Goal: Answer question/provide support: Share knowledge or assist other users

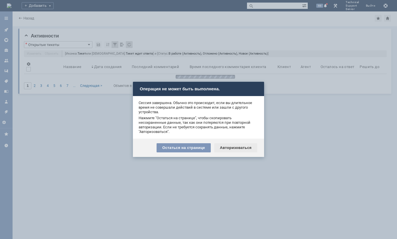
click at [231, 148] on div "Авторизоваться" at bounding box center [235, 147] width 43 height 9
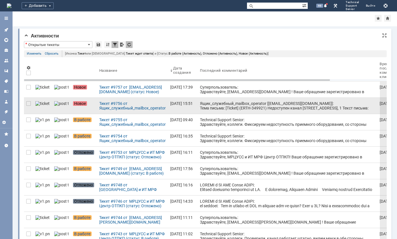
click at [210, 106] on div "Ящик_служебный_mailbox_operator [[EMAIL_ADDRESS][DOMAIN_NAME]]: Тема письма: [T…" at bounding box center [287, 114] width 175 height 27
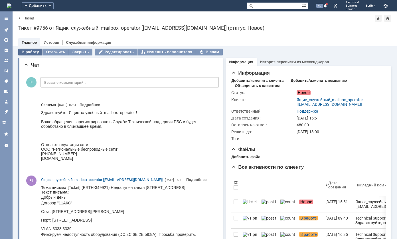
click at [35, 53] on div "В работу" at bounding box center [30, 52] width 24 height 7
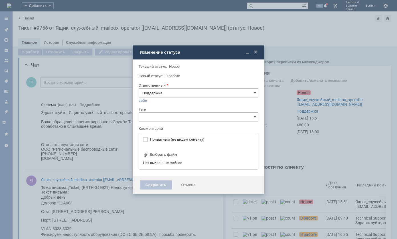
type input "[не указано]"
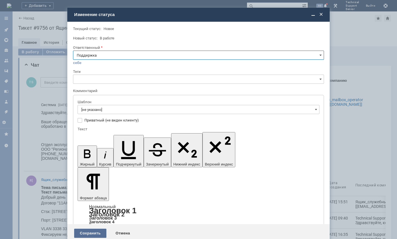
click at [98, 228] on div "Сохранить" at bounding box center [90, 232] width 32 height 9
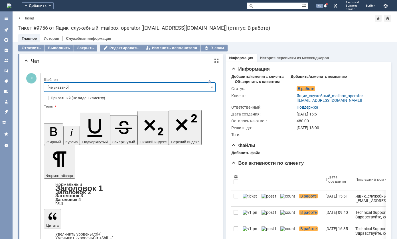
click at [121, 85] on input "[не указано]" at bounding box center [130, 87] width 172 height 9
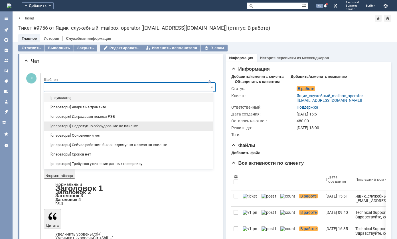
click at [123, 126] on span "[операторы] Недоступно оборудование на клиенте" at bounding box center [129, 126] width 162 height 5
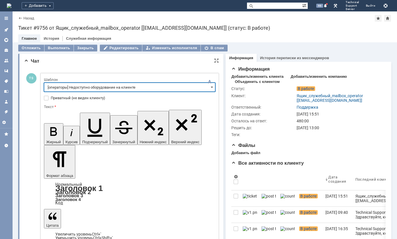
type input "[операторы] Недоступно оборудование на клиенте"
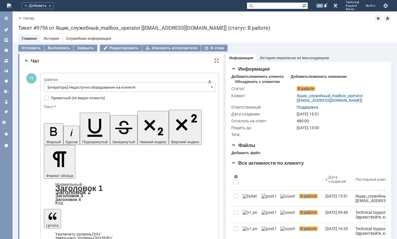
drag, startPoint x: 185, startPoint y: 1372, endPoint x: 188, endPoint y: 1372, distance: 2.9
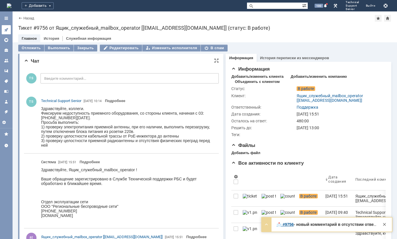
click at [5, 31] on icon at bounding box center [6, 29] width 5 height 5
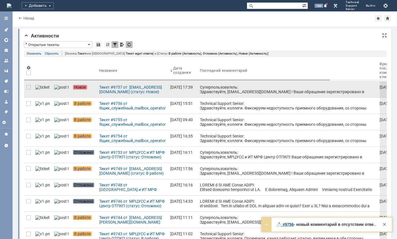
click at [200, 85] on div "Суперпользователь: Здравствуйте, [EMAIL_ADDRESS][DOMAIN_NAME] ! Ваше обращение …" at bounding box center [287, 96] width 175 height 23
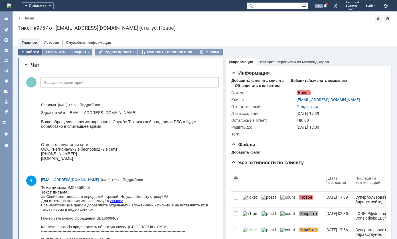
click at [31, 51] on div "В работу" at bounding box center [30, 52] width 24 height 7
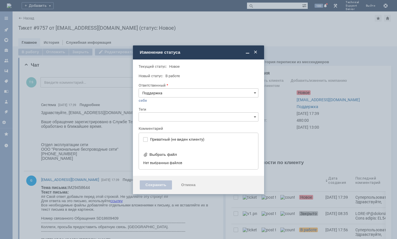
type input "[не указано]"
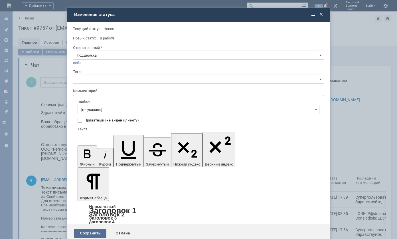
click at [87, 228] on div "Сохранить" at bounding box center [90, 232] width 32 height 9
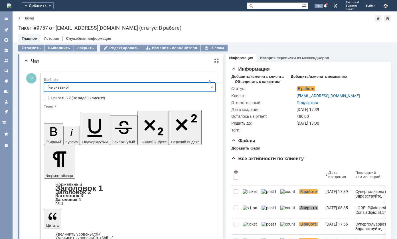
click at [81, 88] on input "[не указано]" at bounding box center [130, 87] width 172 height 9
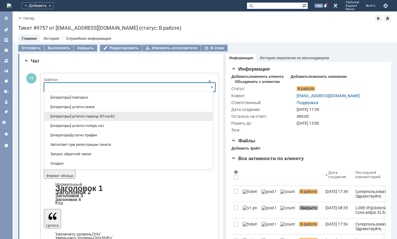
scroll to position [86, 0]
click at [105, 113] on span "[операторы] штатно период ЭП на БС" at bounding box center [129, 115] width 162 height 5
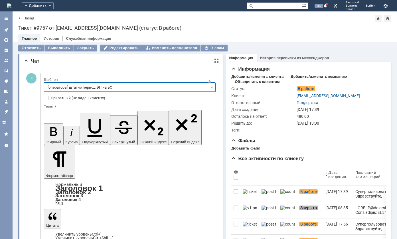
type input "[операторы] штатно период ЭП на БС"
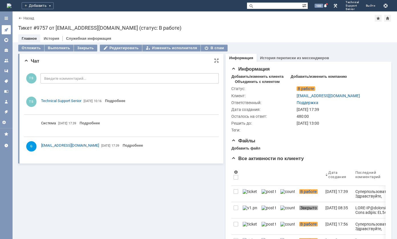
scroll to position [0, 0]
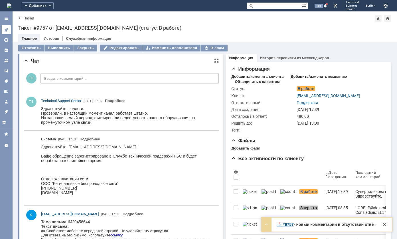
click at [6, 29] on icon at bounding box center [6, 29] width 5 height 5
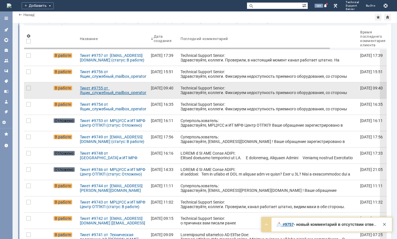
scroll to position [29, 0]
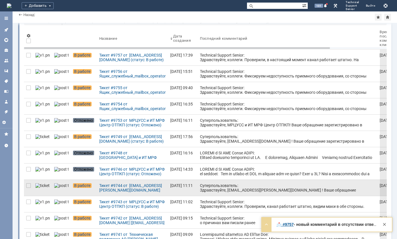
click at [224, 187] on div "Суперпользователь: Здравствуйте, [EMAIL_ADDRESS][PERSON_NAME][DOMAIN_NAME] ! Ва…" at bounding box center [287, 194] width 175 height 23
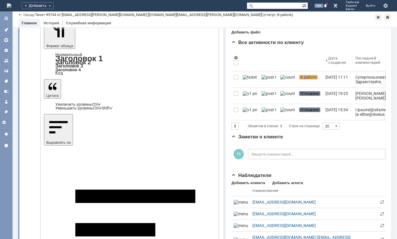
scroll to position [57, 0]
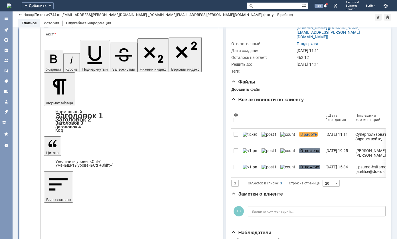
drag, startPoint x: 94, startPoint y: 1309, endPoint x: 70, endPoint y: 1307, distance: 24.6
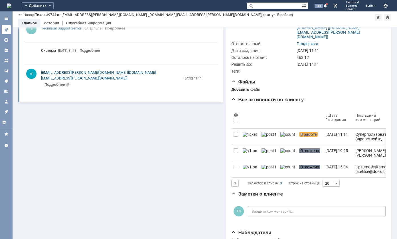
scroll to position [0, 0]
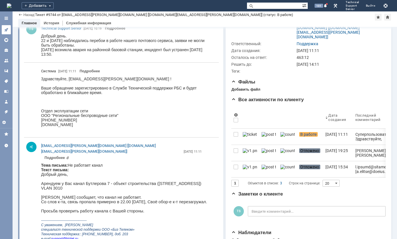
click at [7, 31] on icon at bounding box center [6, 29] width 5 height 5
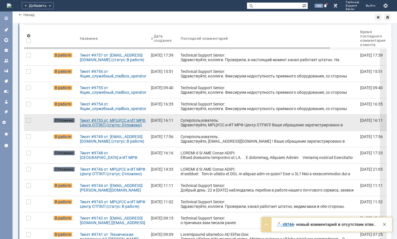
scroll to position [57, 0]
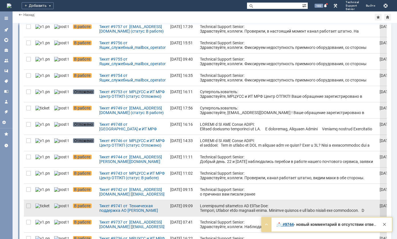
click at [231, 210] on div at bounding box center [287, 223] width 175 height 41
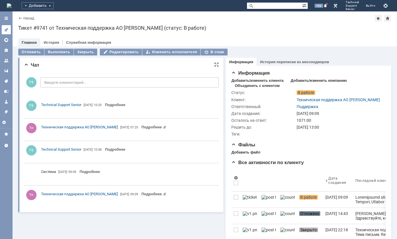
click at [4, 28] on icon at bounding box center [6, 29] width 5 height 5
